Goal: Information Seeking & Learning: Learn about a topic

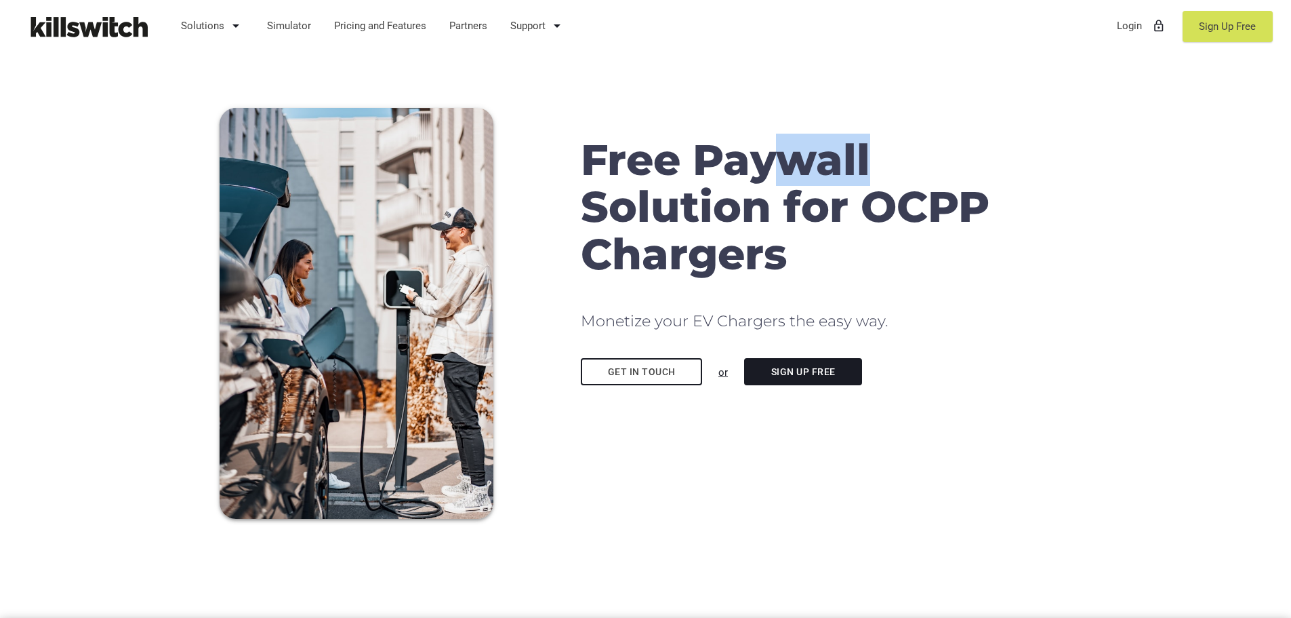
drag, startPoint x: 859, startPoint y: 165, endPoint x: 980, endPoint y: 186, distance: 123.0
click at [973, 184] on h1 "Free Paywall Solution for OCPP Chargers" at bounding box center [826, 206] width 491 height 141
drag, startPoint x: 988, startPoint y: 190, endPoint x: 990, endPoint y: 200, distance: 9.9
click at [988, 193] on h1 "Free Paywall Solution for OCPP Chargers" at bounding box center [826, 206] width 491 height 141
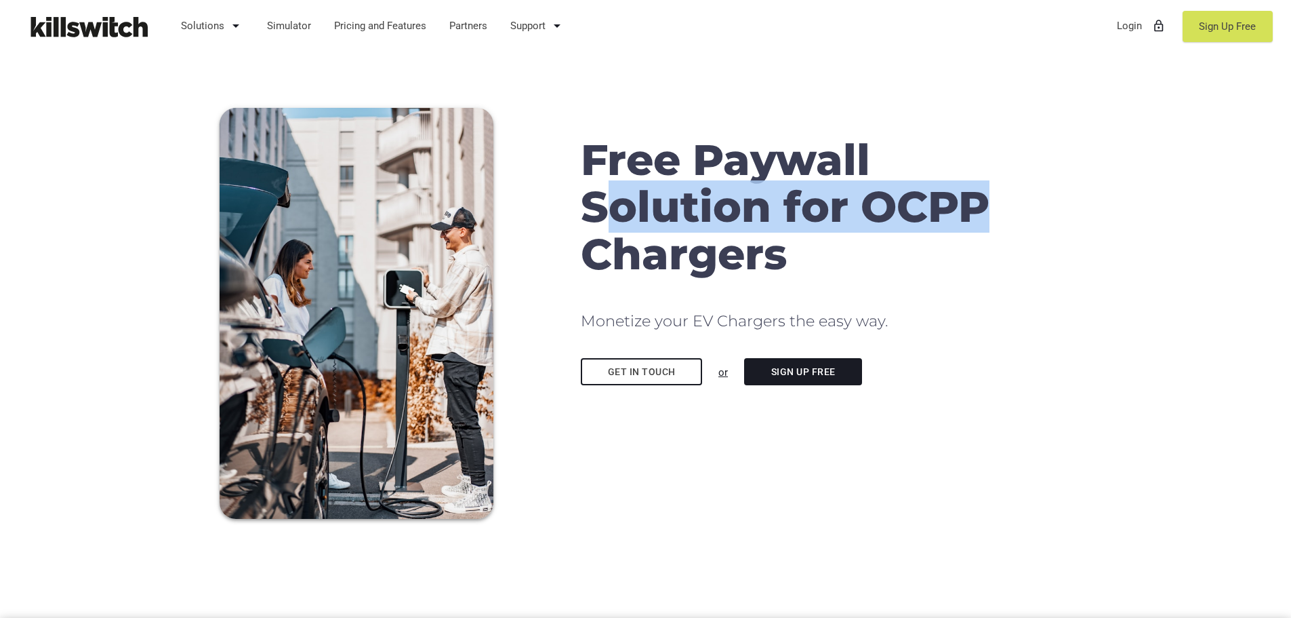
drag, startPoint x: 906, startPoint y: 192, endPoint x: 599, endPoint y: 187, distance: 307.1
click at [599, 187] on h1 "Free Paywall Solution for OCPP Chargers" at bounding box center [826, 206] width 491 height 141
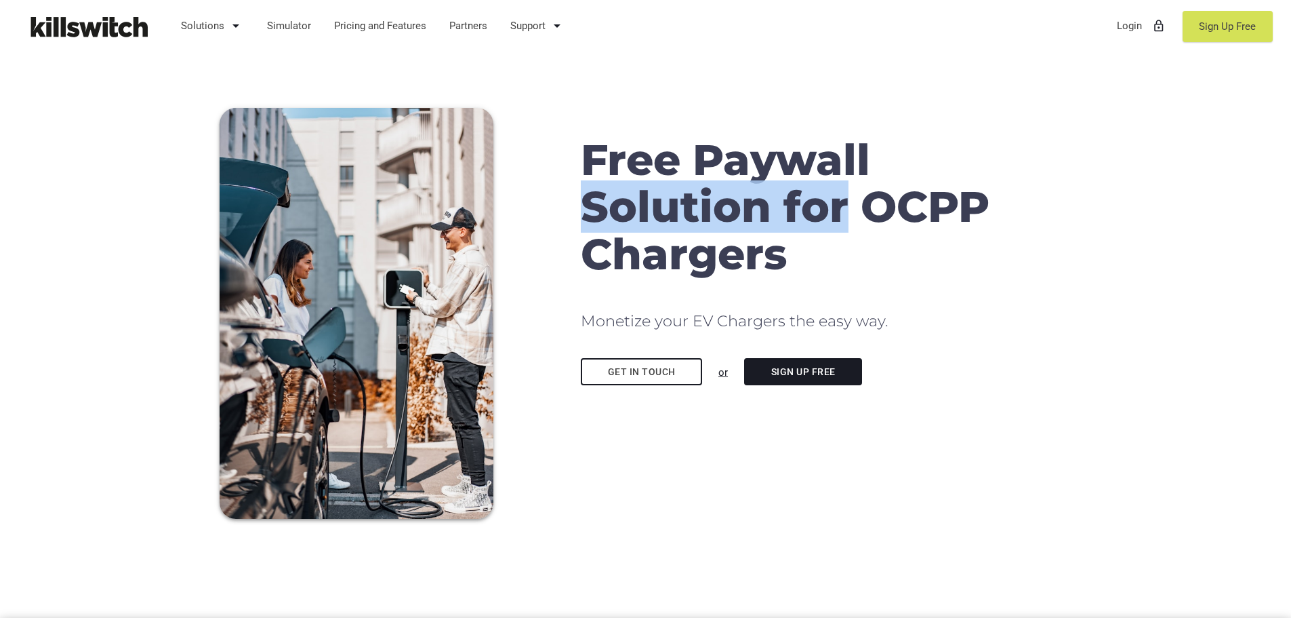
drag, startPoint x: 599, startPoint y: 187, endPoint x: 847, endPoint y: 201, distance: 248.5
click at [847, 201] on h1 "Free Paywall Solution for OCPP Chargers" at bounding box center [826, 206] width 491 height 141
drag, startPoint x: 847, startPoint y: 201, endPoint x: 856, endPoint y: 207, distance: 11.1
click at [847, 201] on h1 "Free Paywall Solution for OCPP Chargers" at bounding box center [826, 206] width 491 height 141
click at [269, 29] on link "Simulator" at bounding box center [289, 25] width 57 height 35
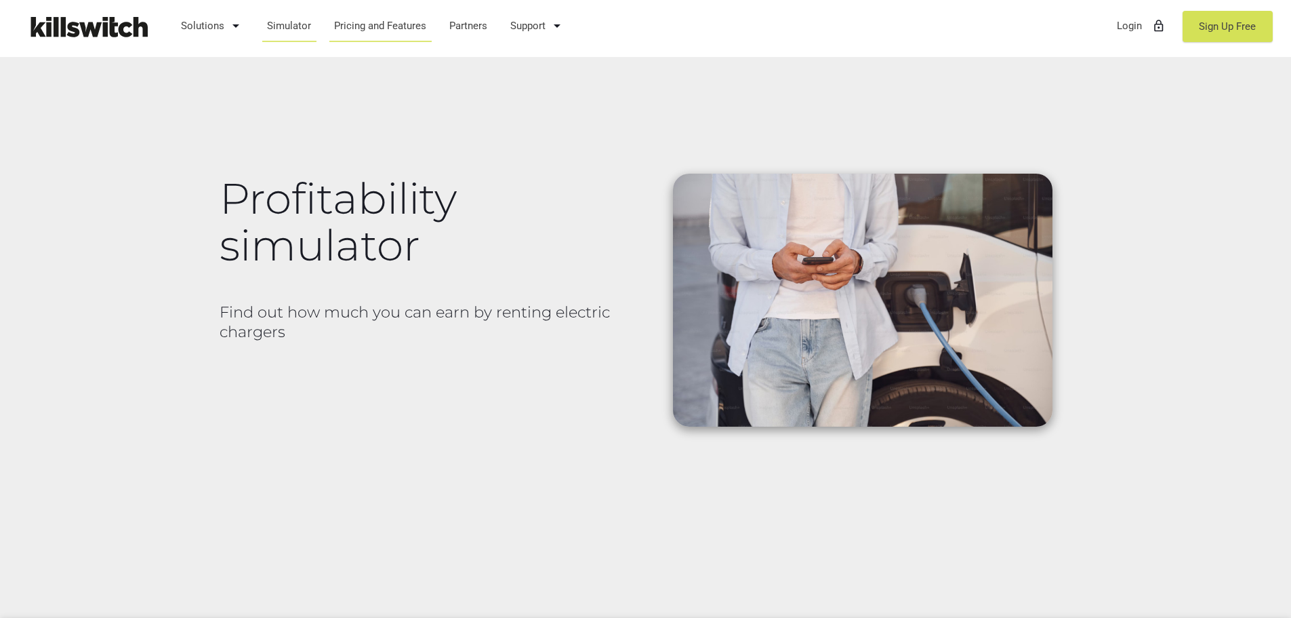
click at [407, 24] on link "Pricing and Features" at bounding box center [380, 25] width 105 height 35
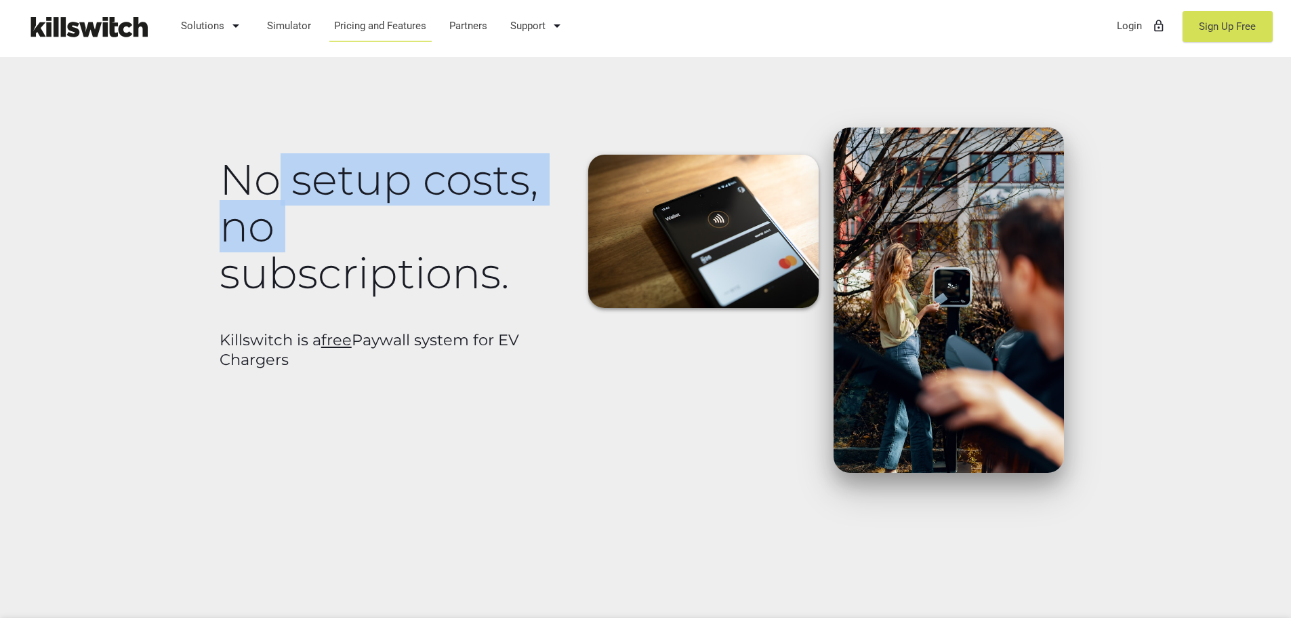
drag, startPoint x: 254, startPoint y: 184, endPoint x: 493, endPoint y: 246, distance: 247.9
click at [492, 243] on h1 "No setup costs, no subscriptions." at bounding box center [393, 226] width 346 height 141
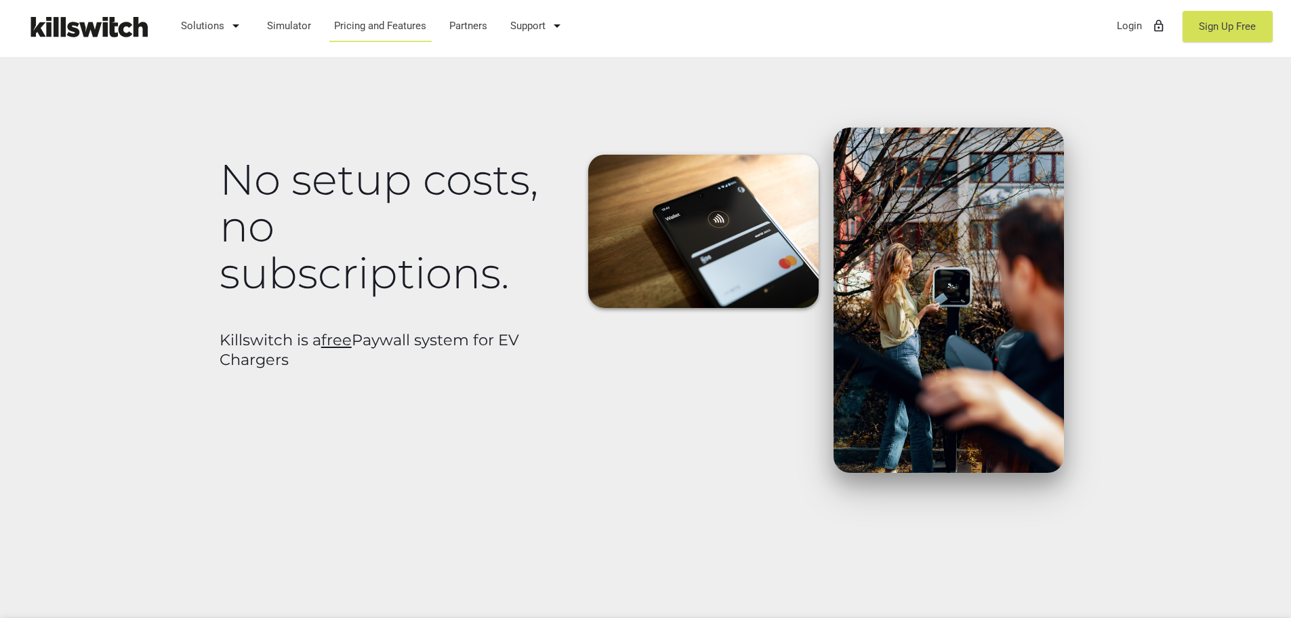
click at [493, 247] on h1 "No setup costs, no subscriptions." at bounding box center [393, 226] width 346 height 141
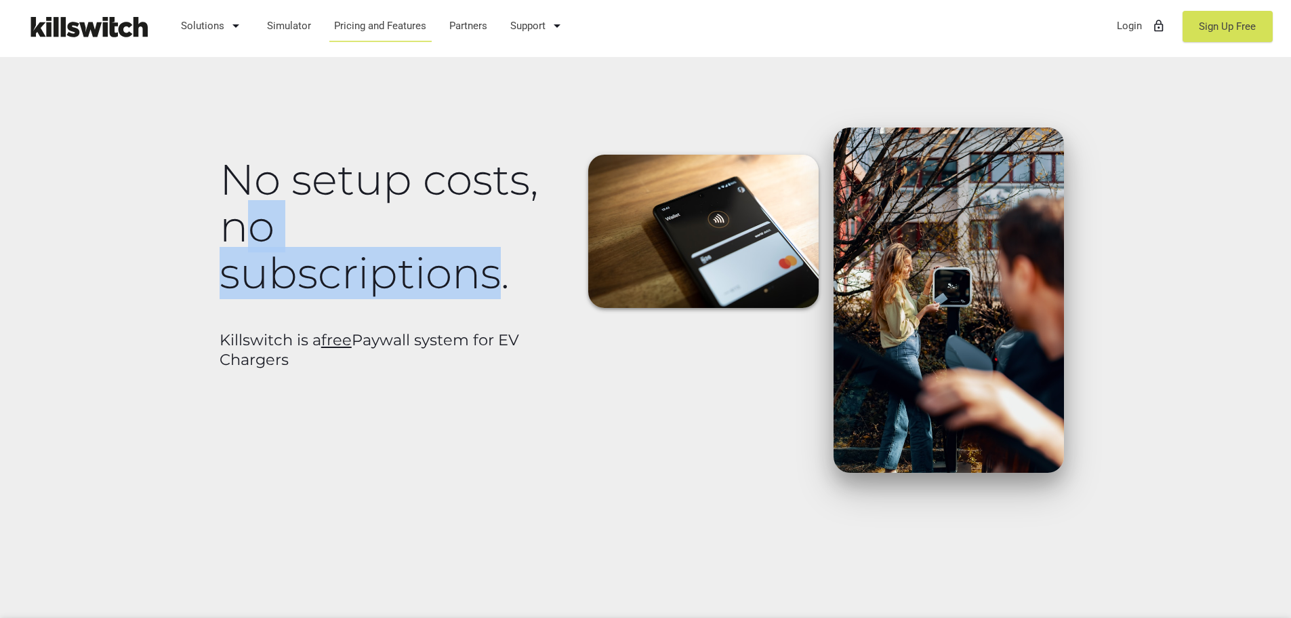
drag, startPoint x: 333, startPoint y: 260, endPoint x: 182, endPoint y: 208, distance: 159.9
click at [184, 211] on div "No setup costs, no subscriptions. Killswitch is a free Paywall system for EV Ch…" at bounding box center [645, 309] width 1291 height 618
click at [182, 205] on div "No setup costs, no subscriptions. Killswitch is a free Paywall system for EV Ch…" at bounding box center [645, 309] width 1291 height 618
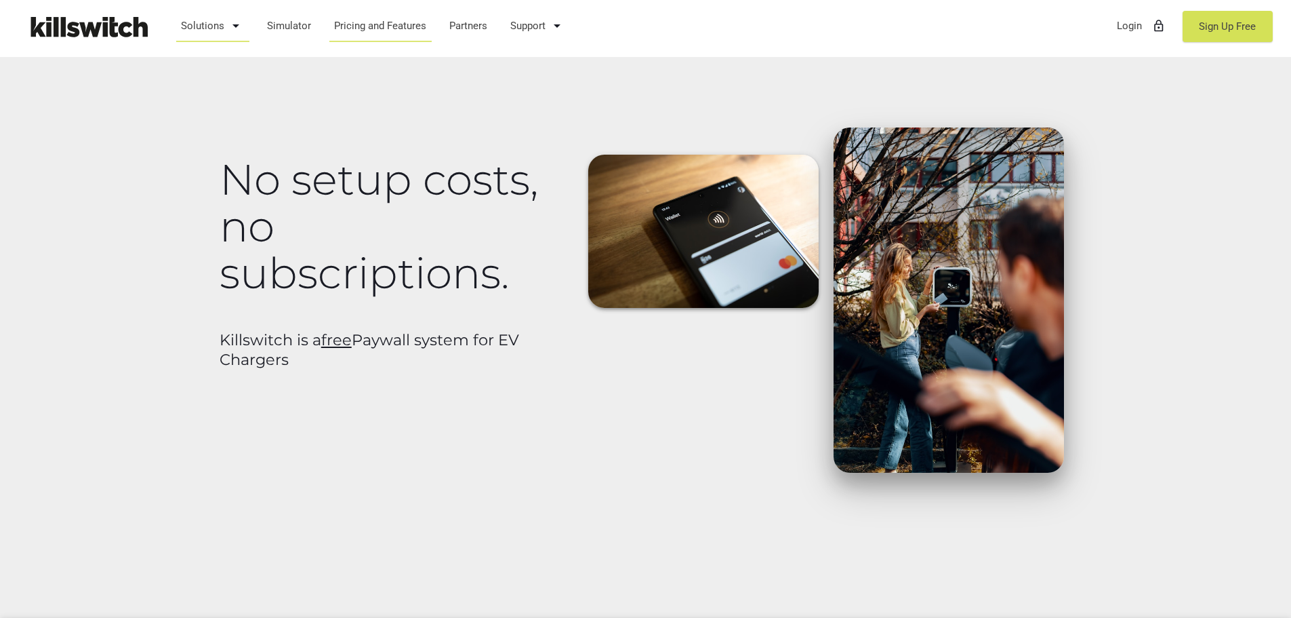
click at [213, 30] on link "Solutions arrow_drop_down" at bounding box center [213, 25] width 76 height 35
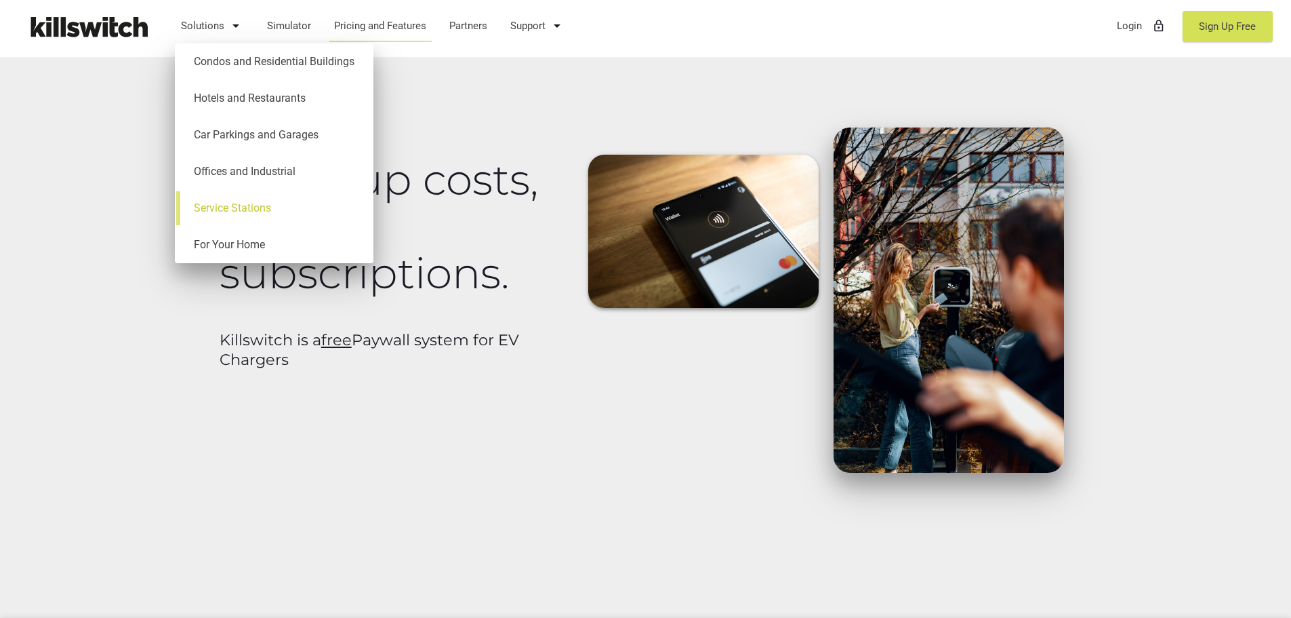
click at [256, 206] on link "Service Stations" at bounding box center [274, 208] width 185 height 37
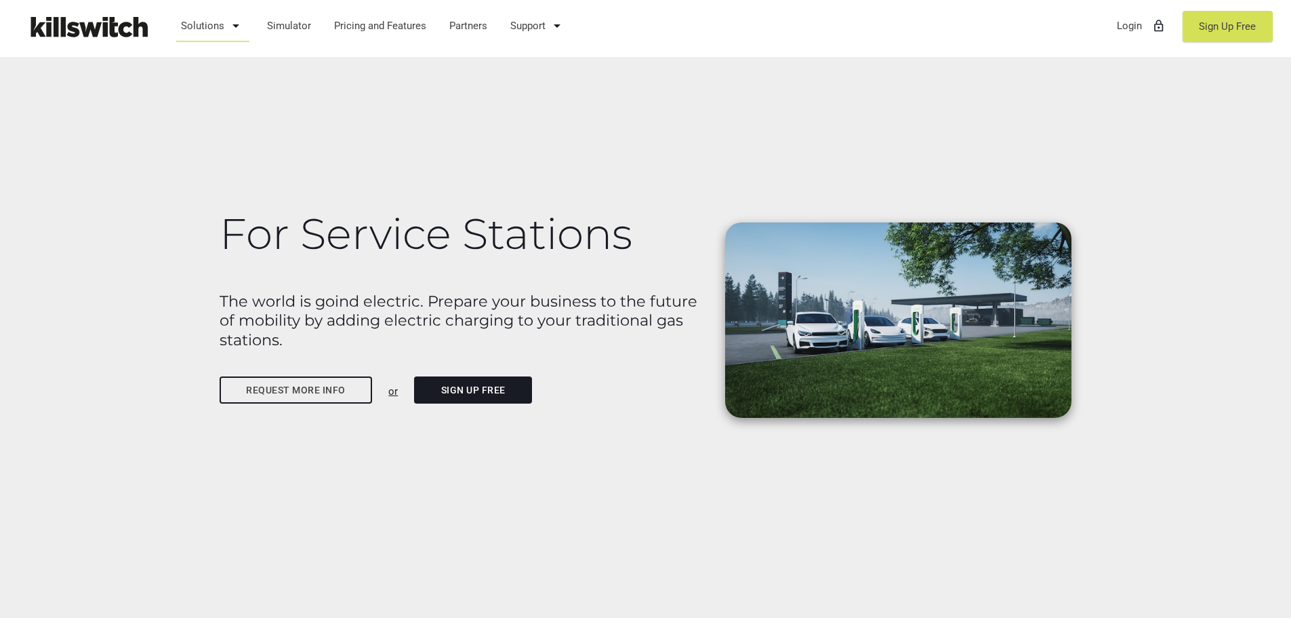
click at [219, 22] on link "Solutions arrow_drop_down" at bounding box center [213, 25] width 76 height 35
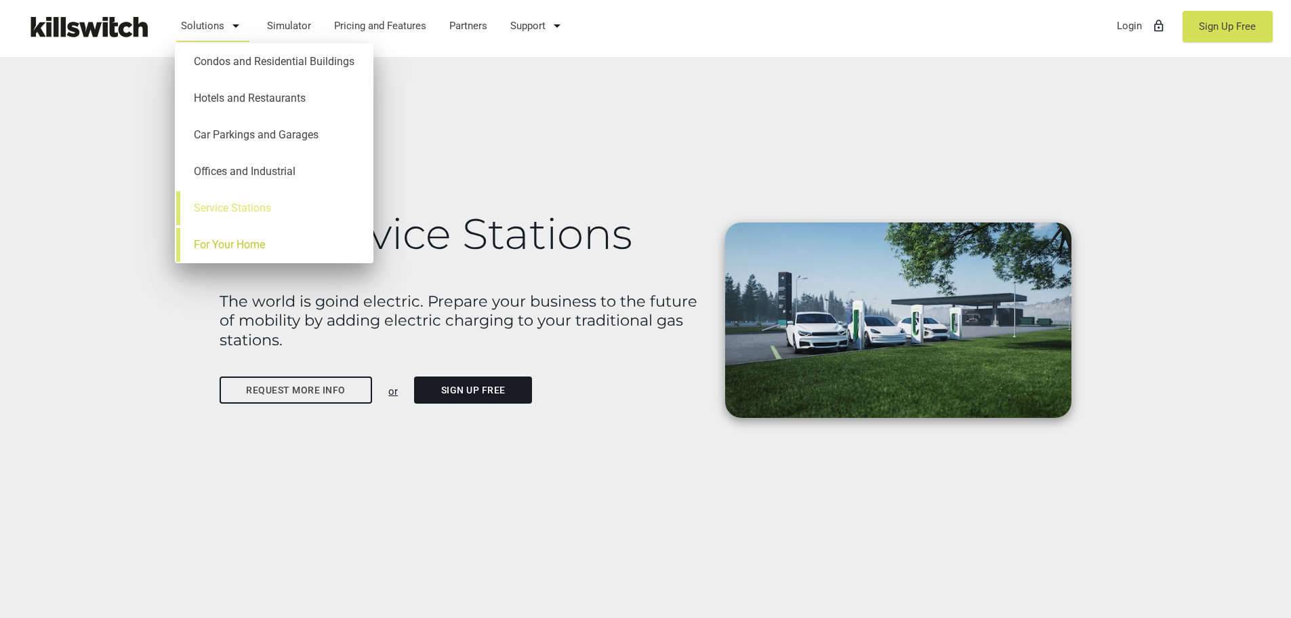
click at [254, 243] on link "For Your Home" at bounding box center [274, 244] width 185 height 37
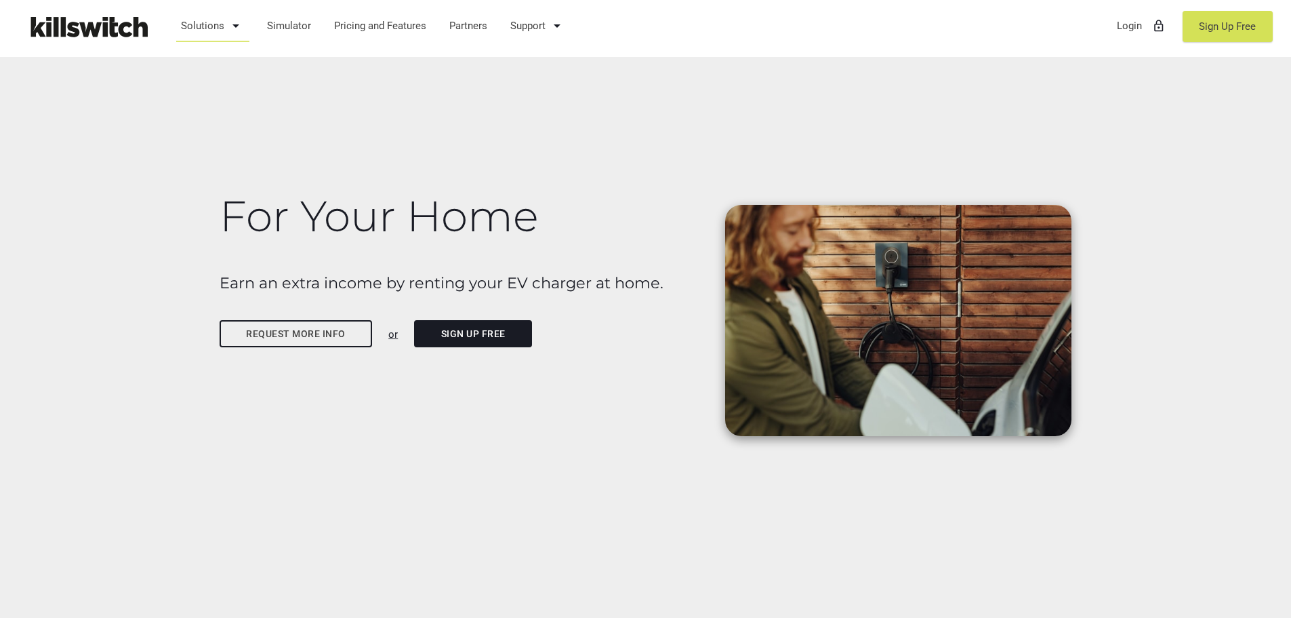
click at [199, 15] on link "Solutions arrow_drop_down" at bounding box center [213, 25] width 76 height 35
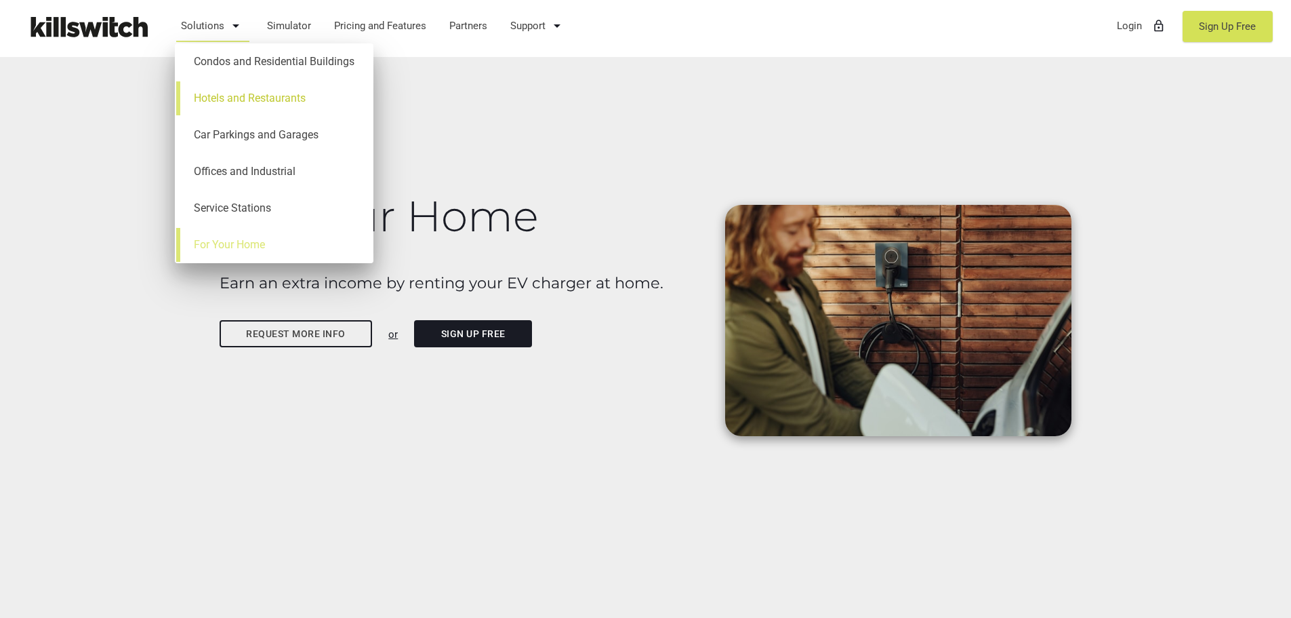
click at [305, 100] on link "Hotels and Restaurants" at bounding box center [274, 98] width 185 height 37
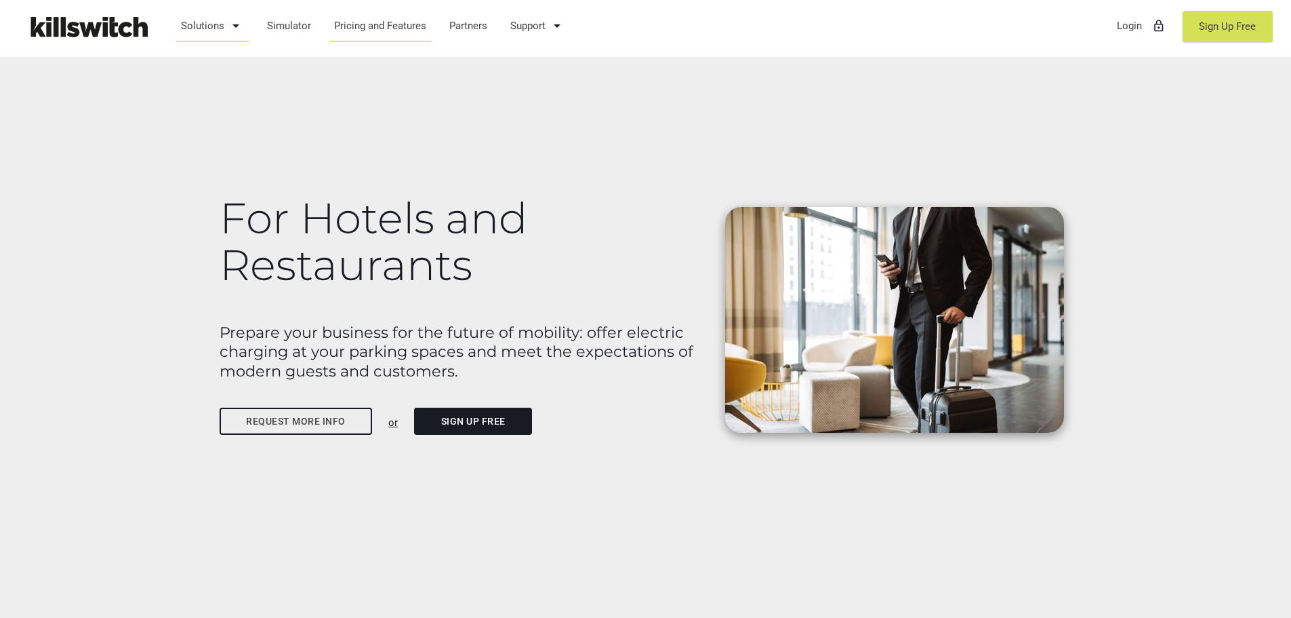
click at [388, 32] on link "Pricing and Features" at bounding box center [380, 25] width 105 height 35
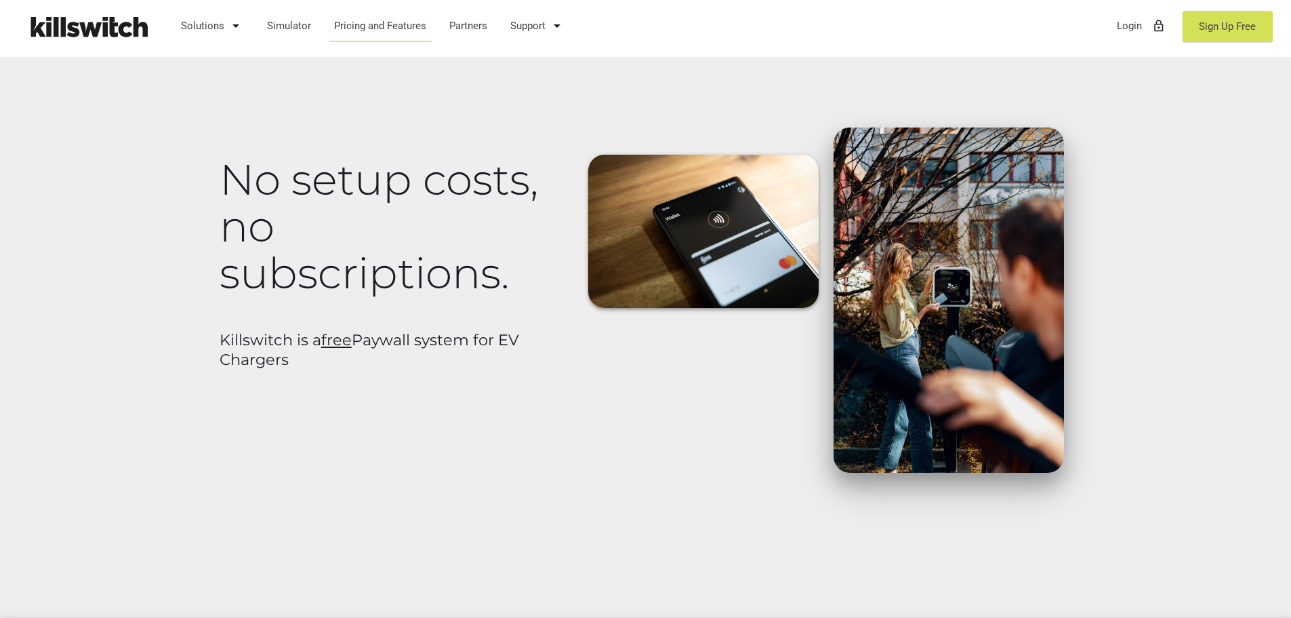
drag, startPoint x: 401, startPoint y: 329, endPoint x: 534, endPoint y: 354, distance: 135.1
click at [534, 354] on div "No setup costs, no subscriptions. Killswitch is a free Paywall system for EV Ch…" at bounding box center [392, 255] width 361 height 256
click at [534, 354] on h2 "Killswitch is a free Paywall system for EV Chargers" at bounding box center [393, 349] width 346 height 39
drag, startPoint x: 528, startPoint y: 350, endPoint x: 306, endPoint y: 323, distance: 223.9
click at [306, 323] on div "No setup costs, no subscriptions. Killswitch is a free Paywall system for EV Ch…" at bounding box center [392, 255] width 361 height 256
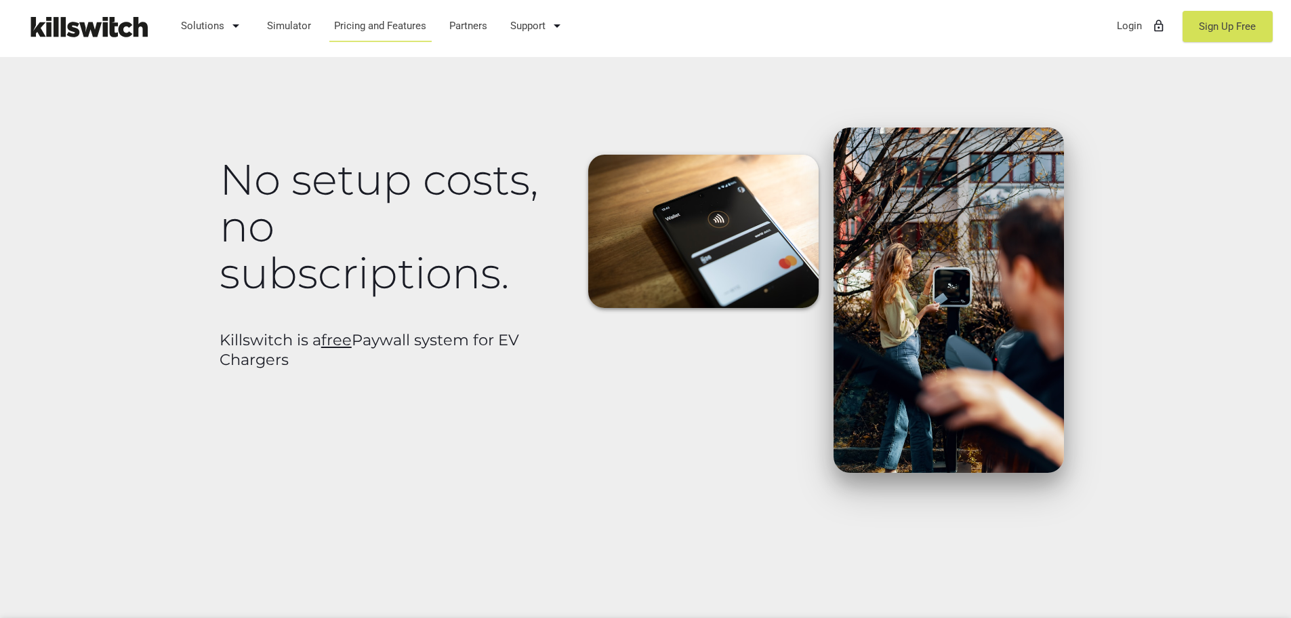
click at [306, 323] on div "No setup costs, no subscriptions. Killswitch is a free Paywall system for EV Ch…" at bounding box center [392, 255] width 361 height 256
click at [308, 26] on link "Simulator" at bounding box center [289, 25] width 57 height 35
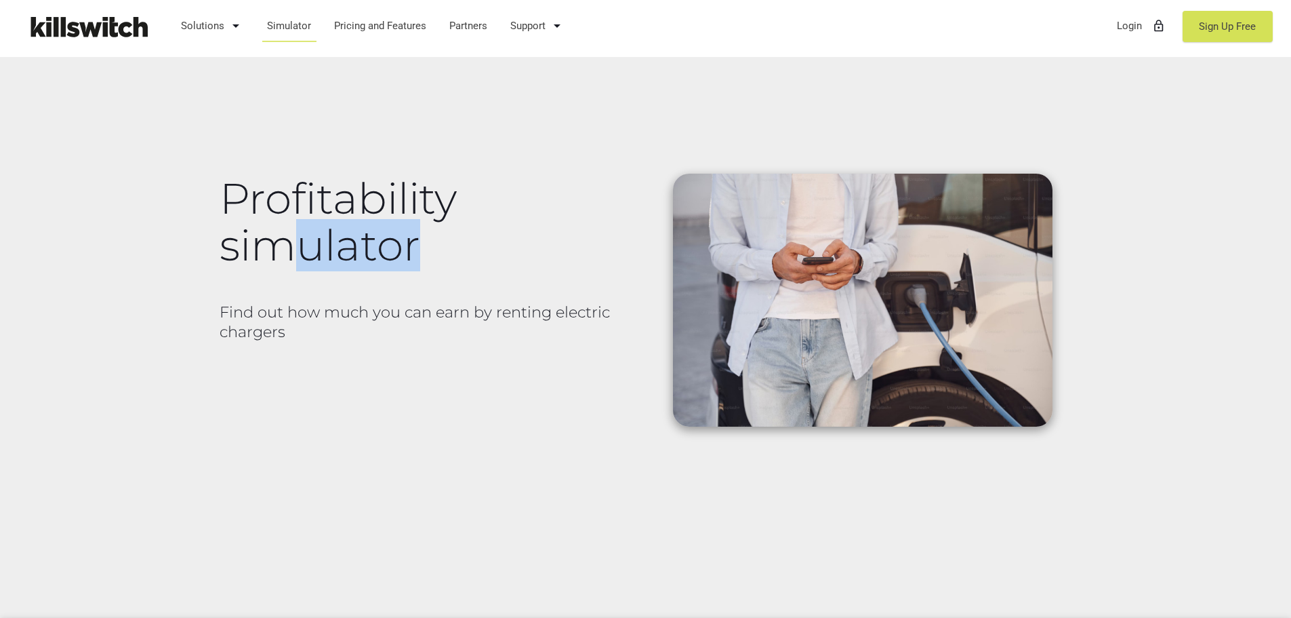
drag, startPoint x: 293, startPoint y: 262, endPoint x: 477, endPoint y: 262, distance: 183.7
click at [466, 263] on h1 "Profitability simulator" at bounding box center [429, 222] width 419 height 94
click at [477, 262] on h1 "Profitability simulator" at bounding box center [429, 222] width 419 height 94
drag, startPoint x: 466, startPoint y: 301, endPoint x: 566, endPoint y: 302, distance: 99.7
click at [566, 302] on div "Profitability simulator Find out how much you can earn by renting electric char…" at bounding box center [429, 250] width 434 height 209
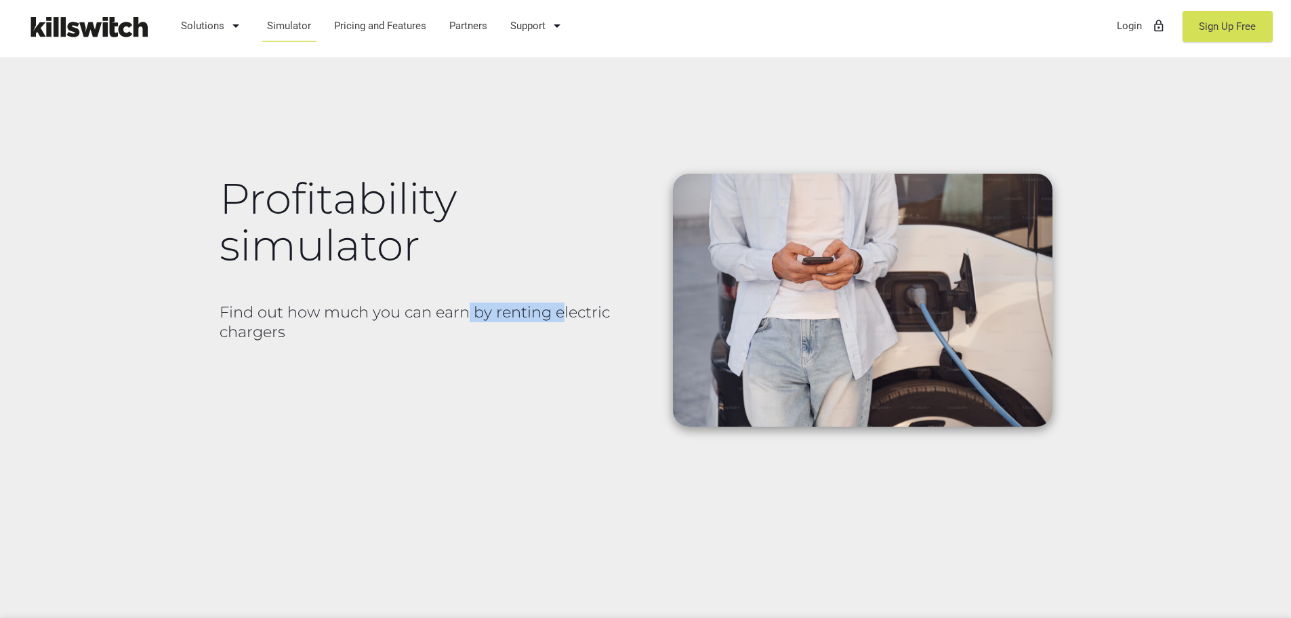
click at [567, 303] on h2 "Find out how much you can earn by renting electric chargers" at bounding box center [429, 321] width 419 height 39
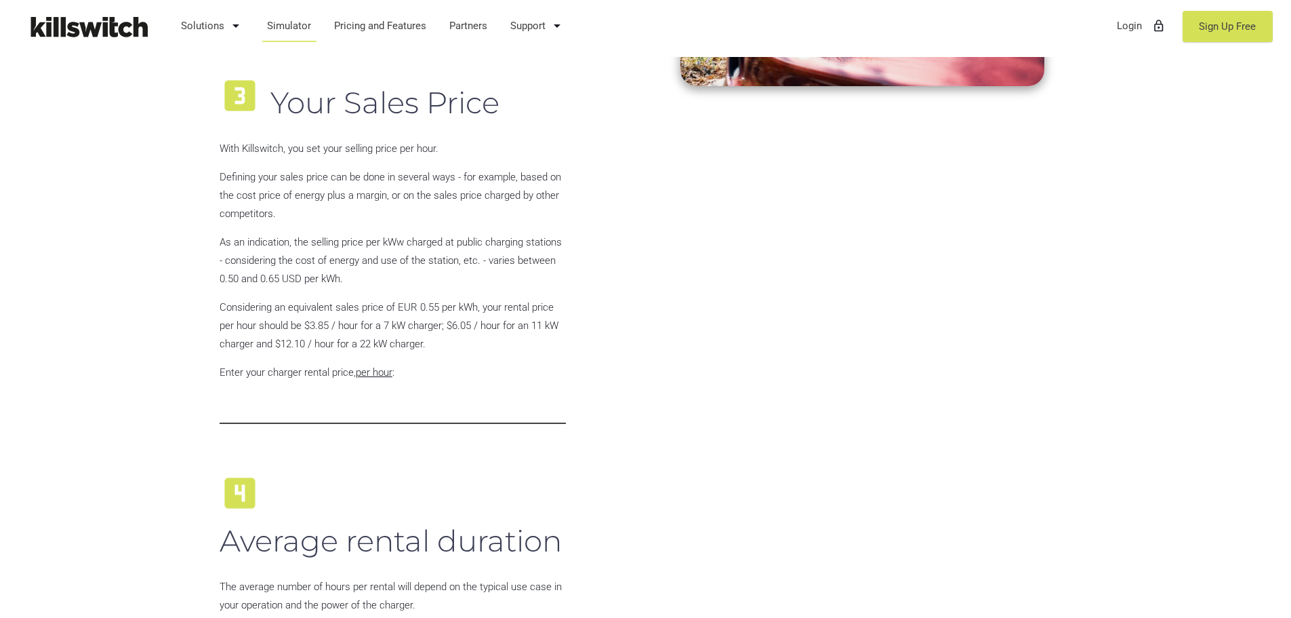
scroll to position [1220, 0]
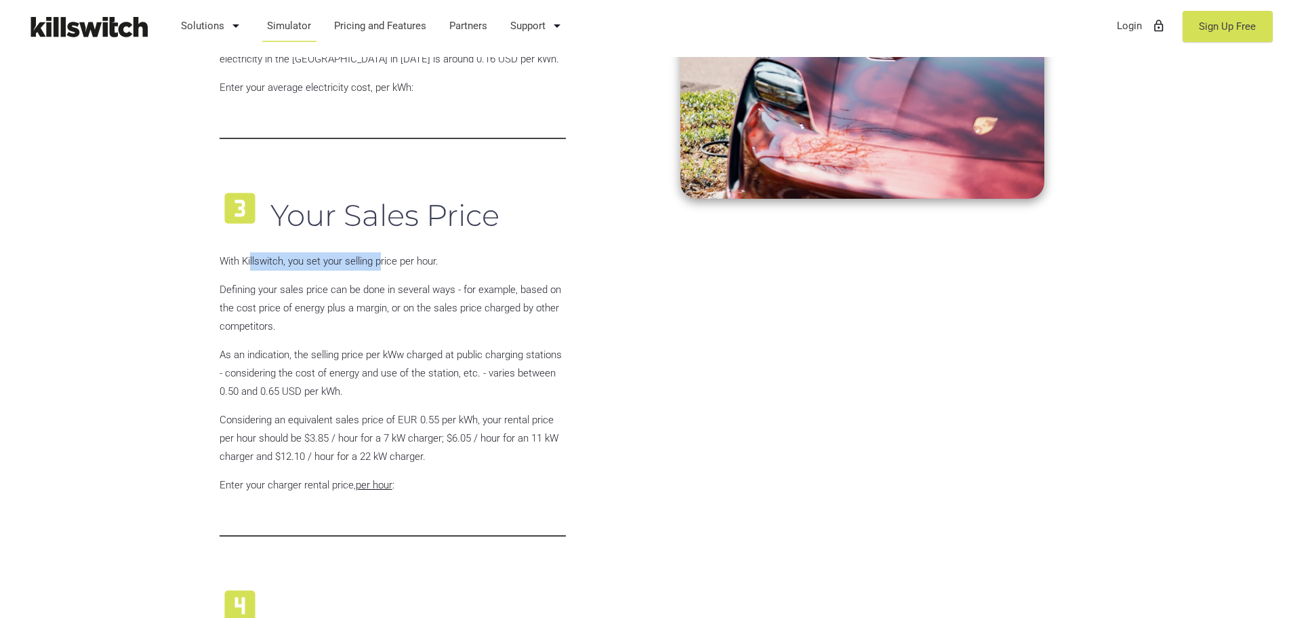
drag, startPoint x: 250, startPoint y: 242, endPoint x: 426, endPoint y: 258, distance: 176.3
click at [424, 258] on div "looks_3 Your Sales Price With Killswitch, you set your selling price per hour. …" at bounding box center [392, 360] width 361 height 384
click at [426, 258] on p "With Killswitch, you set your selling price per hour." at bounding box center [393, 261] width 346 height 18
drag, startPoint x: 439, startPoint y: 264, endPoint x: 250, endPoint y: 241, distance: 189.8
click at [250, 241] on div "looks_3 Your Sales Price With Killswitch, you set your selling price per hour. …" at bounding box center [392, 360] width 361 height 384
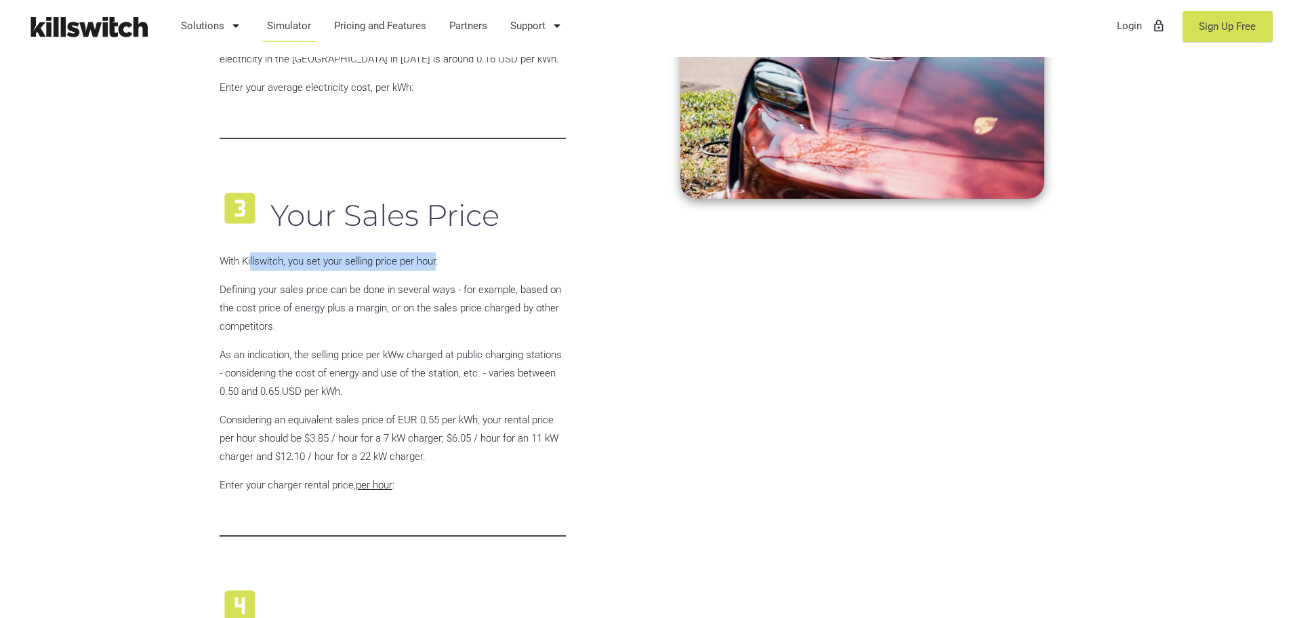
click at [250, 241] on div "looks_3 Your Sales Price With Killswitch, you set your selling price per hour. …" at bounding box center [392, 360] width 361 height 384
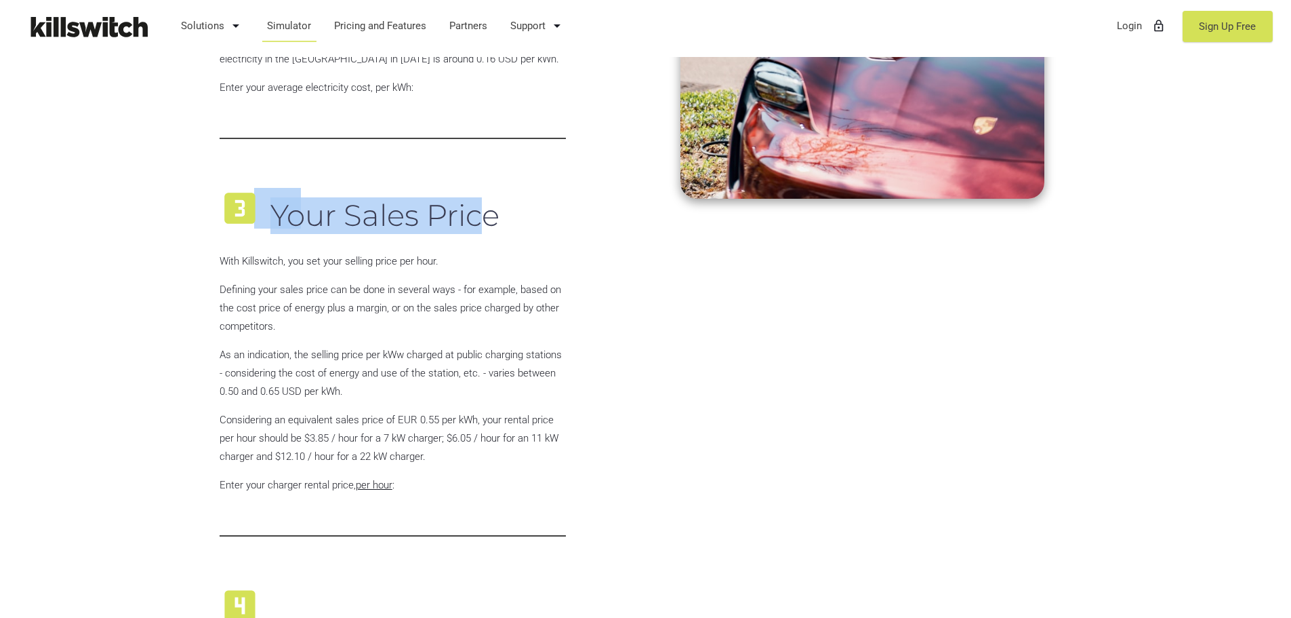
drag, startPoint x: 267, startPoint y: 222, endPoint x: 487, endPoint y: 238, distance: 220.8
click at [487, 231] on h3 "looks_3 Your Sales Price" at bounding box center [393, 214] width 346 height 53
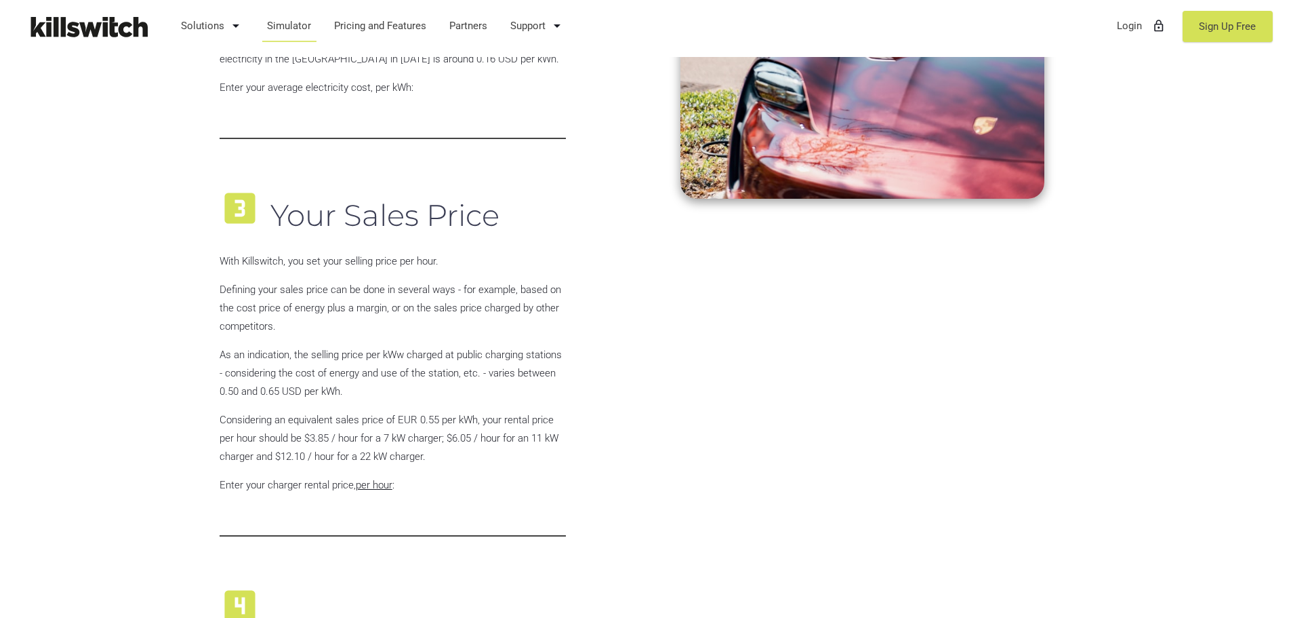
click at [487, 238] on h3 "looks_3 Your Sales Price" at bounding box center [393, 214] width 346 height 53
drag, startPoint x: 409, startPoint y: 259, endPoint x: 241, endPoint y: 256, distance: 168.8
click at [242, 255] on p "With Killswitch, you set your selling price per hour." at bounding box center [393, 261] width 346 height 18
click at [241, 256] on p "With Killswitch, you set your selling price per hour." at bounding box center [393, 261] width 346 height 18
drag, startPoint x: 241, startPoint y: 257, endPoint x: 504, endPoint y: 269, distance: 264.0
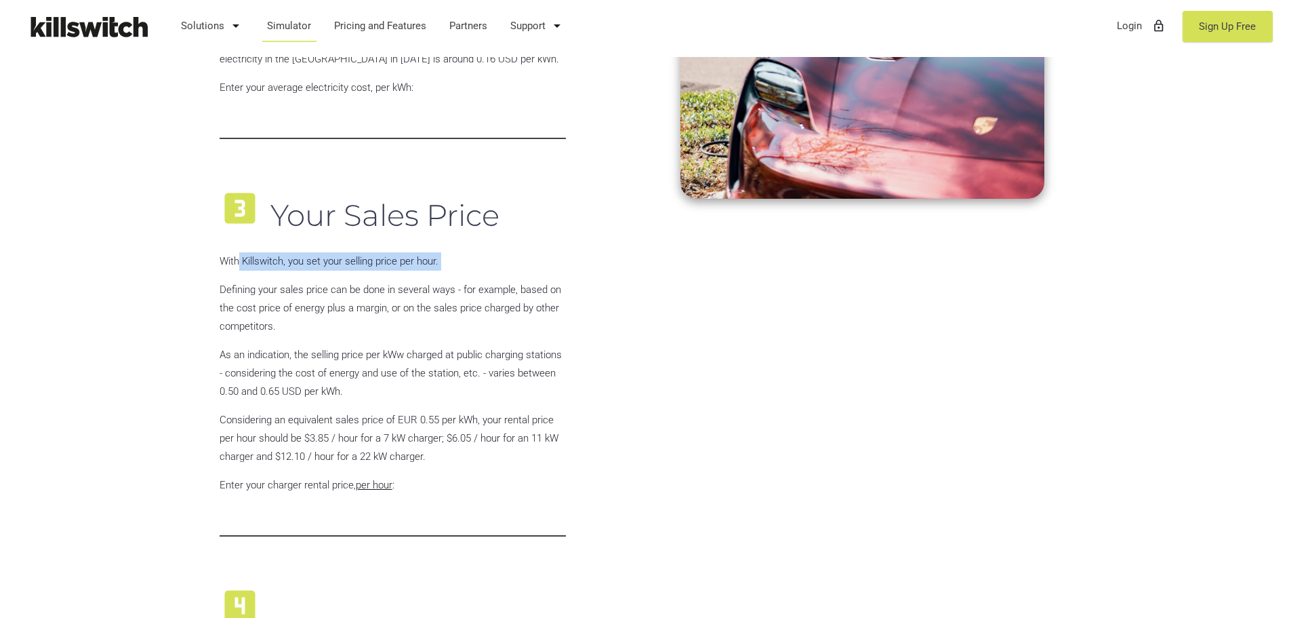
click at [504, 268] on p "With Killswitch, you set your selling price per hour." at bounding box center [393, 261] width 346 height 18
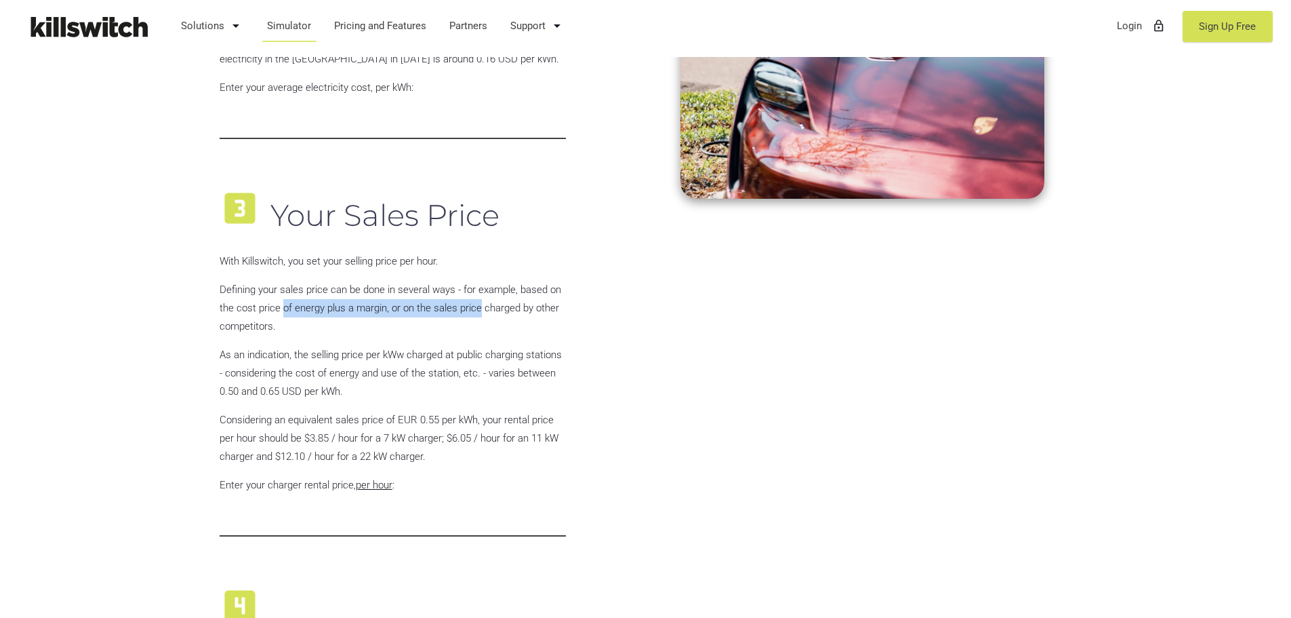
drag, startPoint x: 481, startPoint y: 306, endPoint x: 268, endPoint y: 296, distance: 213.8
click at [275, 298] on p "Defining your sales price can be done in several ways - for example, based on t…" at bounding box center [393, 308] width 346 height 55
click at [268, 296] on p "Defining your sales price can be done in several ways - for example, based on t…" at bounding box center [393, 308] width 346 height 55
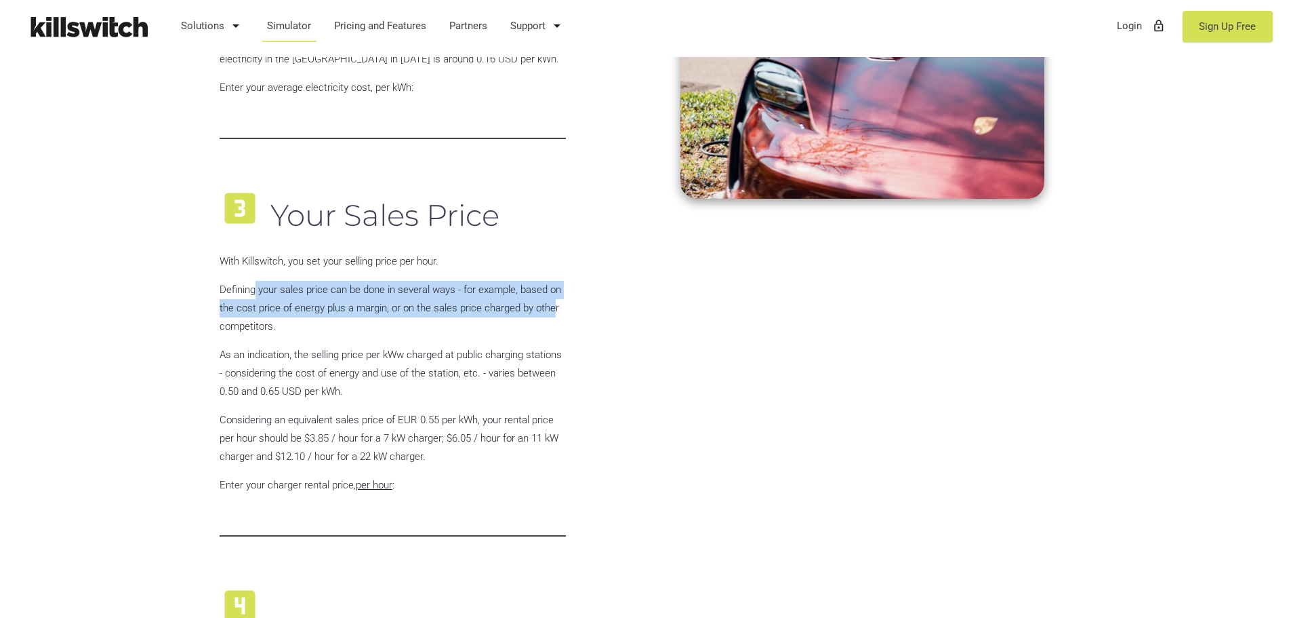
drag, startPoint x: 255, startPoint y: 291, endPoint x: 556, endPoint y: 309, distance: 301.5
click at [556, 309] on p "Defining your sales price can be done in several ways - for example, based on t…" at bounding box center [393, 308] width 346 height 55
drag, startPoint x: 535, startPoint y: 308, endPoint x: 264, endPoint y: 281, distance: 272.5
click at [265, 281] on p "Defining your sales price can be done in several ways - for example, based on t…" at bounding box center [393, 308] width 346 height 55
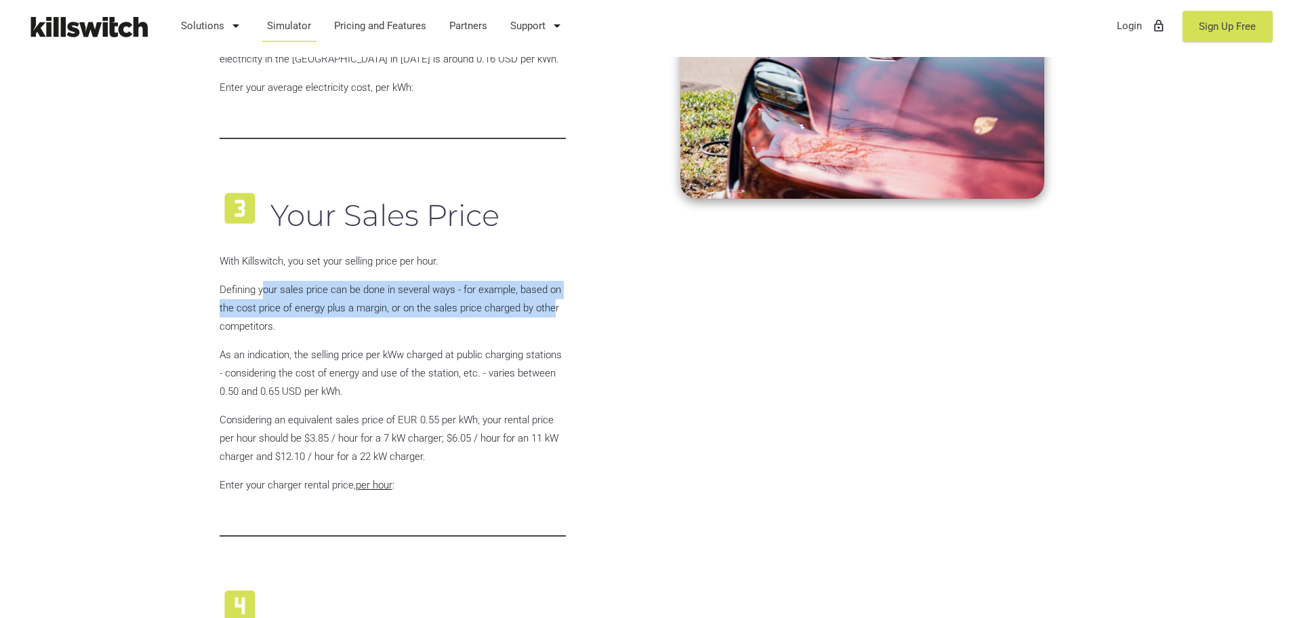
click at [264, 281] on p "Defining your sales price can be done in several ways - for example, based on t…" at bounding box center [393, 308] width 346 height 55
drag, startPoint x: 264, startPoint y: 283, endPoint x: 575, endPoint y: 301, distance: 310.9
click at [575, 301] on div "**********" at bounding box center [646, 454] width 868 height 2027
drag, startPoint x: 575, startPoint y: 301, endPoint x: 562, endPoint y: 304, distance: 13.2
click at [573, 301] on div "**********" at bounding box center [646, 454] width 868 height 2027
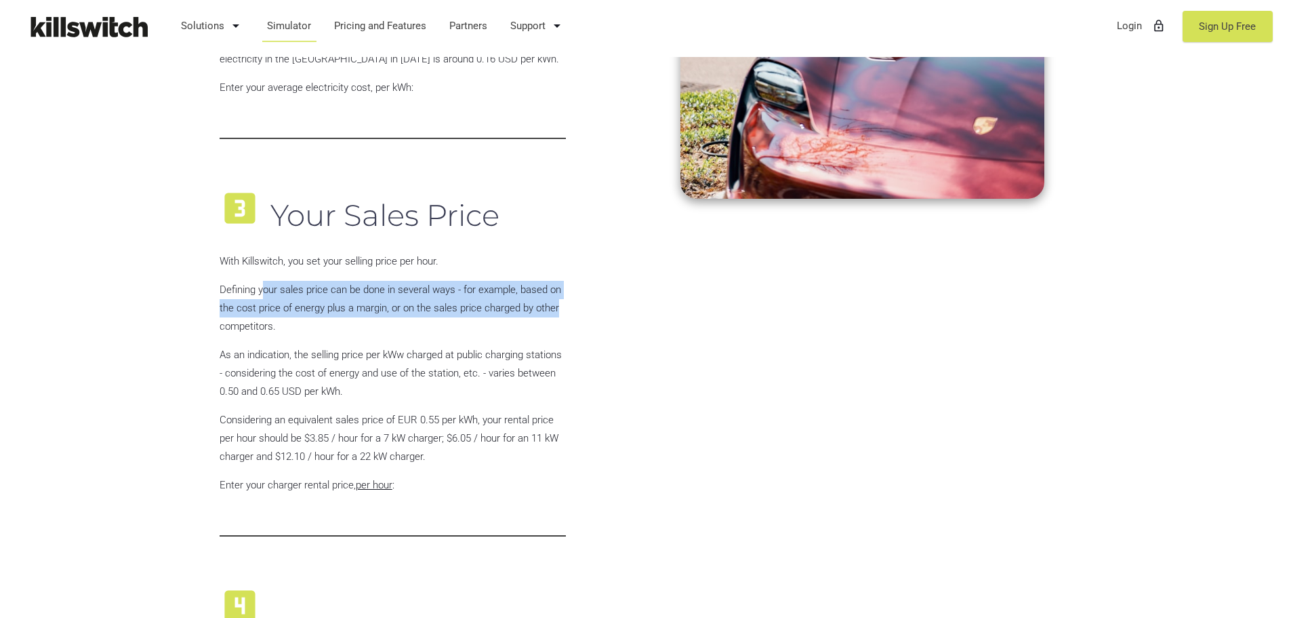
click at [333, 297] on p "Defining your sales price can be done in several ways - for example, based on t…" at bounding box center [393, 308] width 346 height 55
drag, startPoint x: 365, startPoint y: 294, endPoint x: 569, endPoint y: 331, distance: 207.3
click at [569, 332] on div "looks_3 Your Sales Price With Killswitch, you set your selling price per hour. …" at bounding box center [392, 360] width 361 height 384
click at [569, 331] on div "looks_3 Your Sales Price With Killswitch, you set your selling price per hour. …" at bounding box center [392, 360] width 361 height 384
drag, startPoint x: 547, startPoint y: 315, endPoint x: 323, endPoint y: 272, distance: 228.4
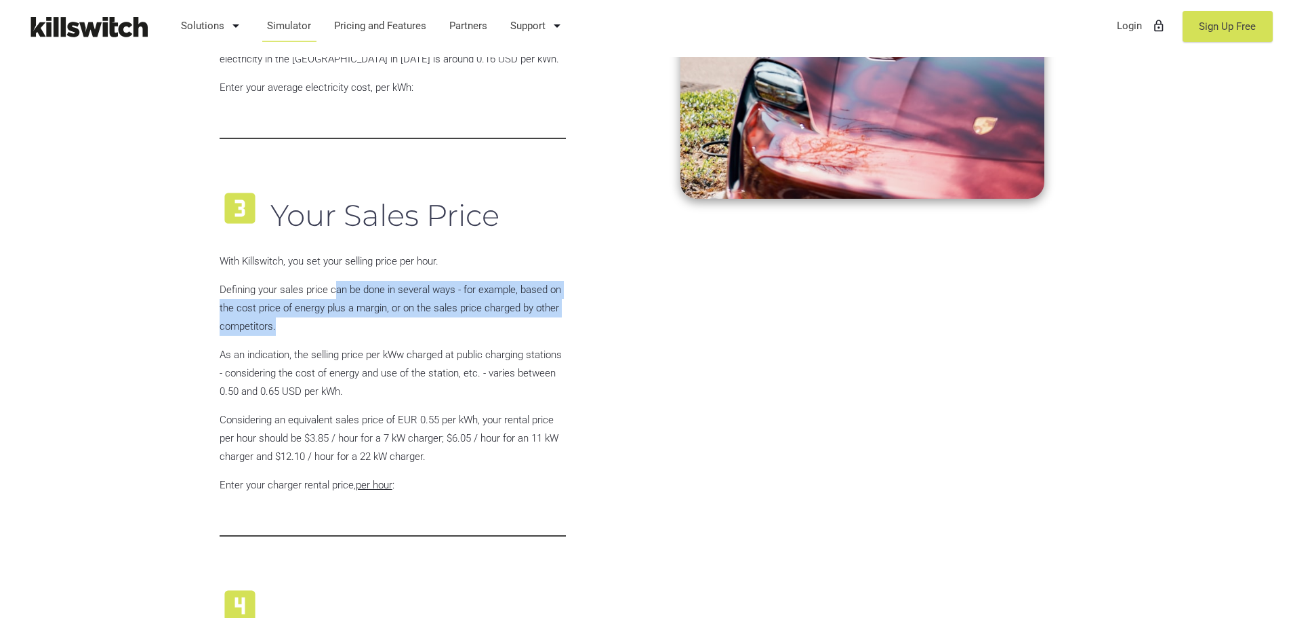
click at [325, 273] on div "looks_3 Your Sales Price With Killswitch, you set your selling price per hour. …" at bounding box center [392, 360] width 361 height 384
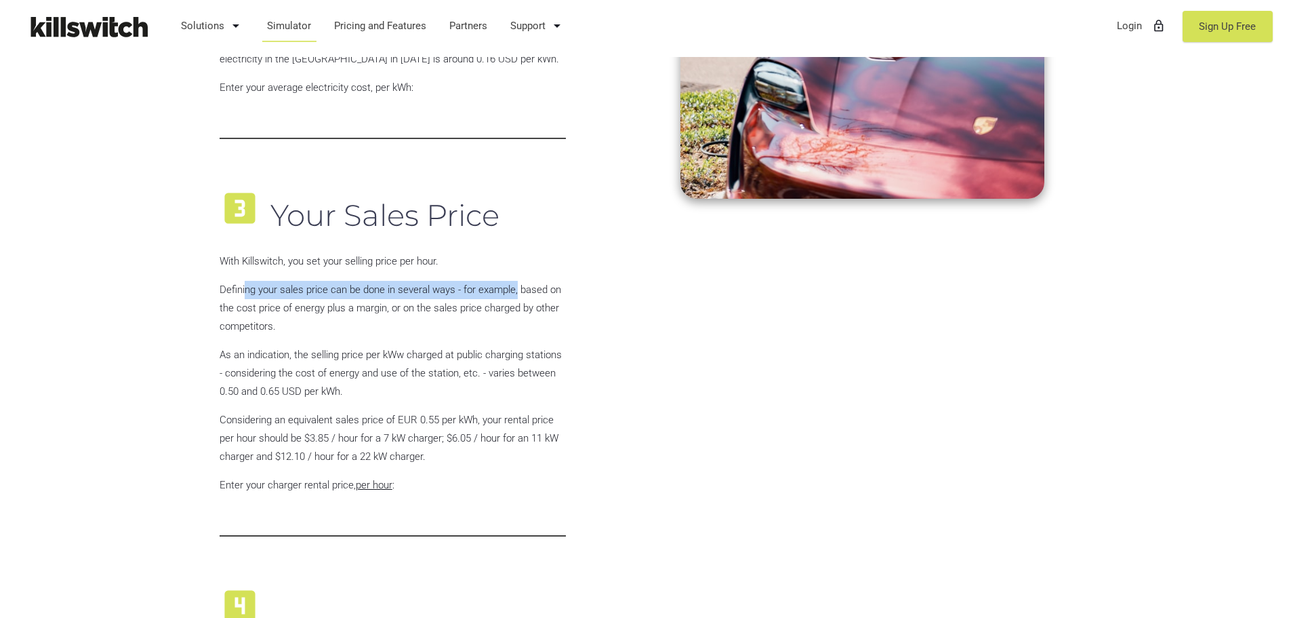
drag, startPoint x: 256, startPoint y: 268, endPoint x: 523, endPoint y: 292, distance: 268.1
click at [523, 291] on div "looks_3 Your Sales Price With Killswitch, you set your selling price per hour. …" at bounding box center [392, 360] width 361 height 384
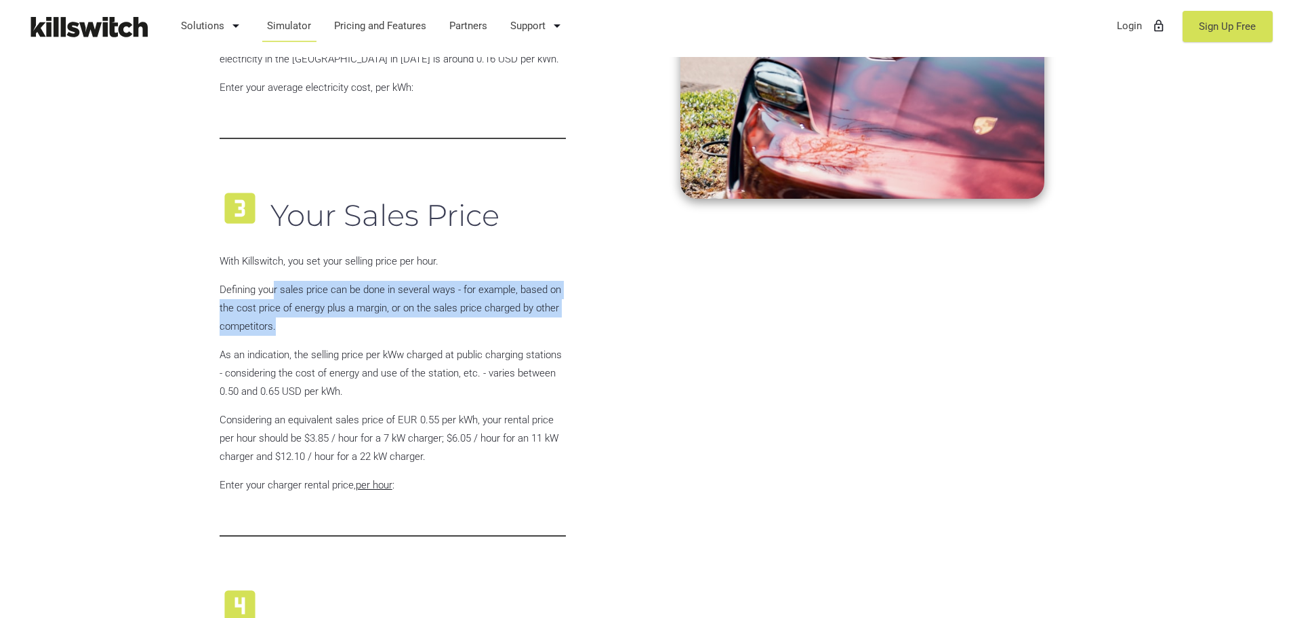
drag, startPoint x: 557, startPoint y: 318, endPoint x: 271, endPoint y: 296, distance: 286.2
click at [271, 296] on p "Defining your sales price can be done in several ways - for example, based on t…" at bounding box center [393, 308] width 346 height 55
drag, startPoint x: 271, startPoint y: 296, endPoint x: 262, endPoint y: 295, distance: 8.9
click at [270, 296] on p "Defining your sales price can be done in several ways - for example, based on t…" at bounding box center [393, 308] width 346 height 55
drag, startPoint x: 262, startPoint y: 295, endPoint x: 585, endPoint y: 329, distance: 324.4
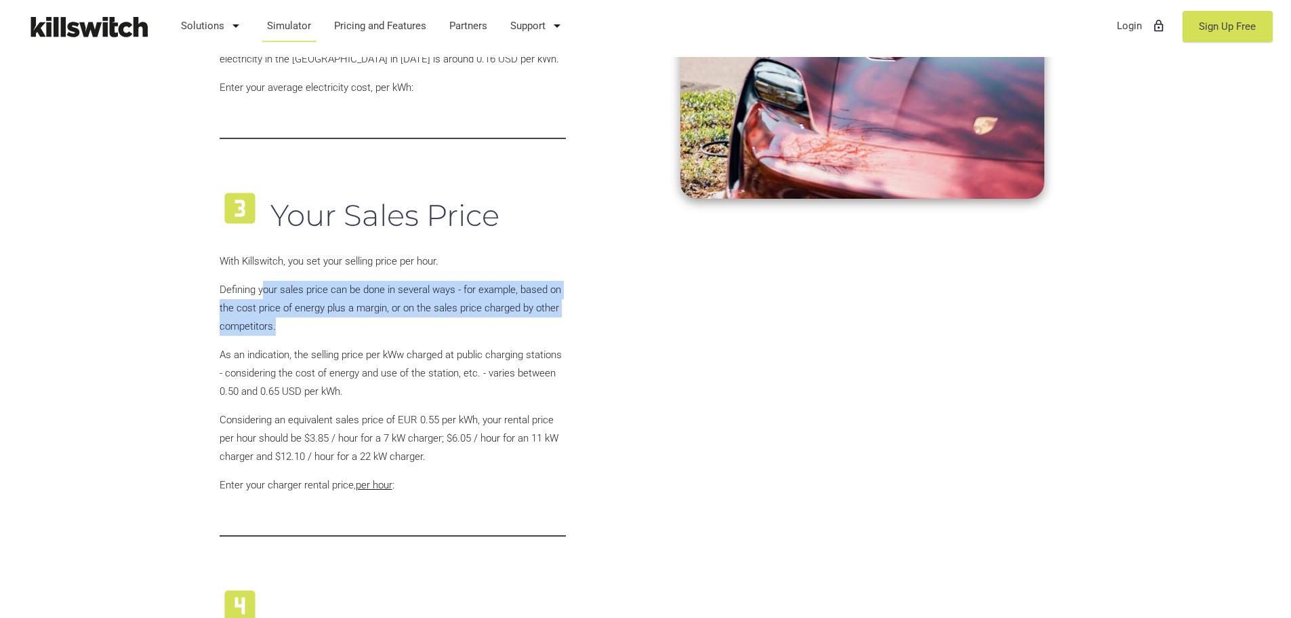
click at [585, 329] on div "**********" at bounding box center [646, 454] width 868 height 2027
click at [584, 328] on div "**********" at bounding box center [646, 454] width 868 height 2027
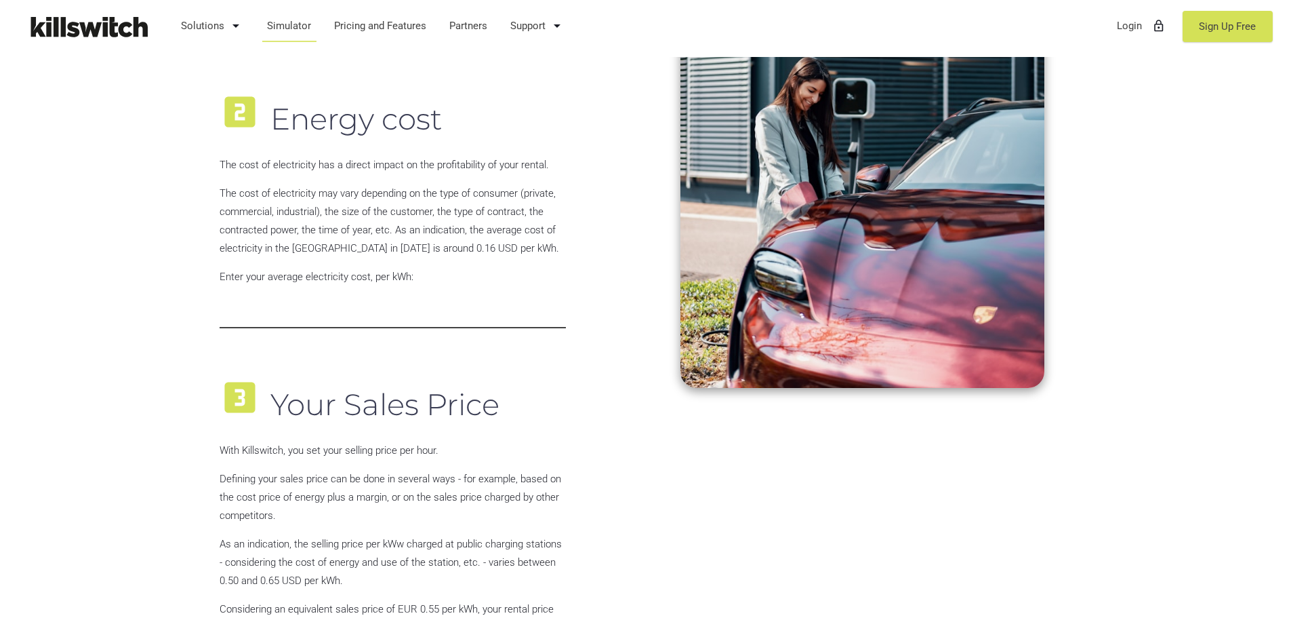
scroll to position [746, 0]
